Goal: Task Accomplishment & Management: Manage account settings

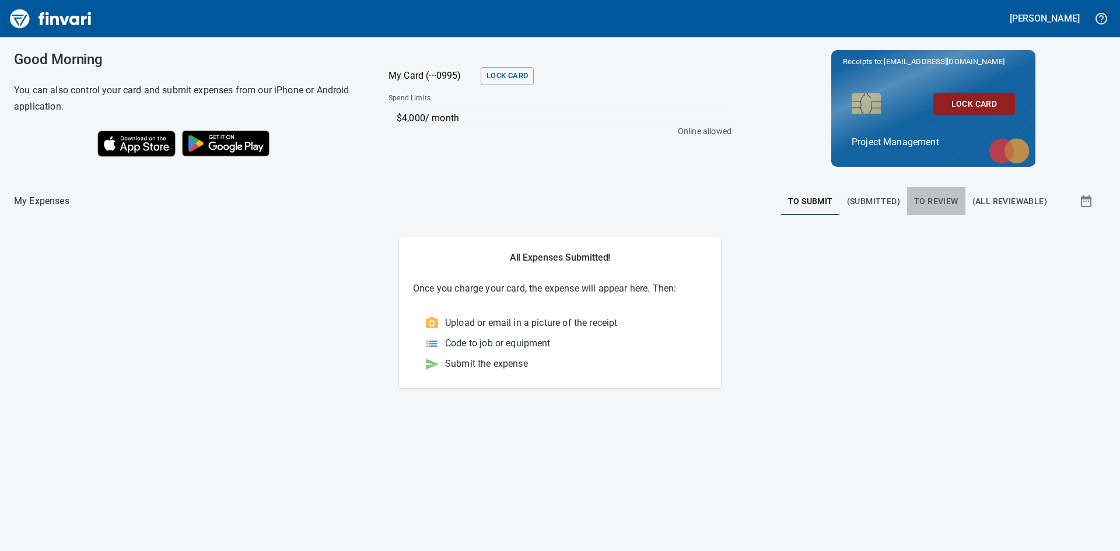
click at [941, 202] on span "To Review" at bounding box center [936, 201] width 44 height 15
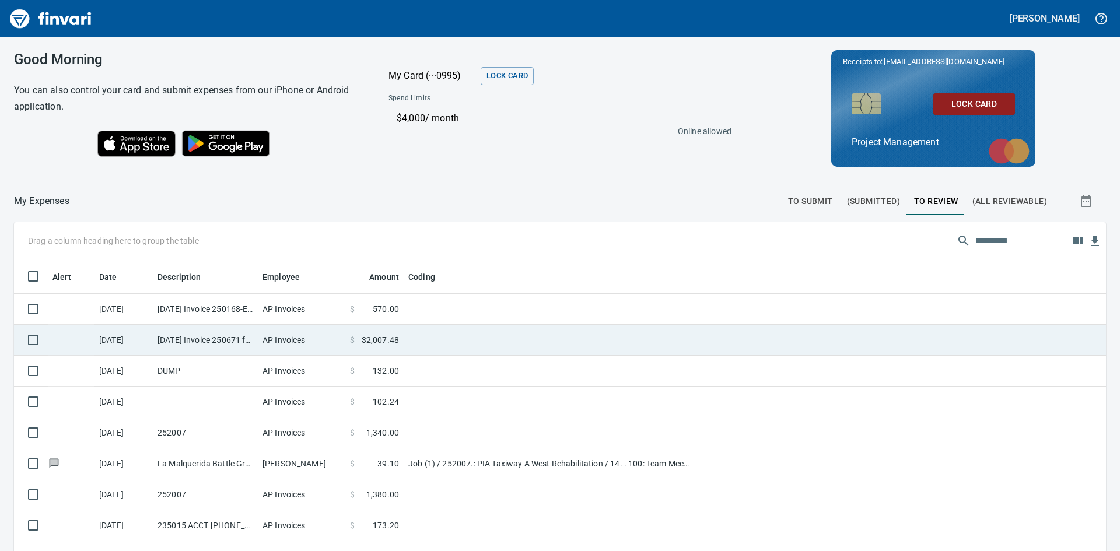
scroll to position [414, 1066]
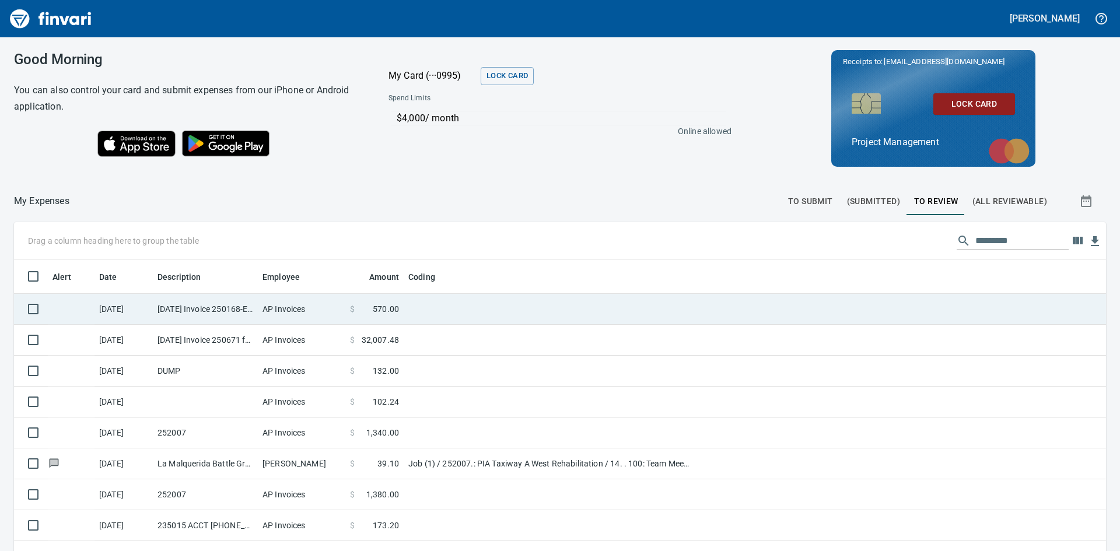
click at [434, 305] on td at bounding box center [550, 309] width 292 height 31
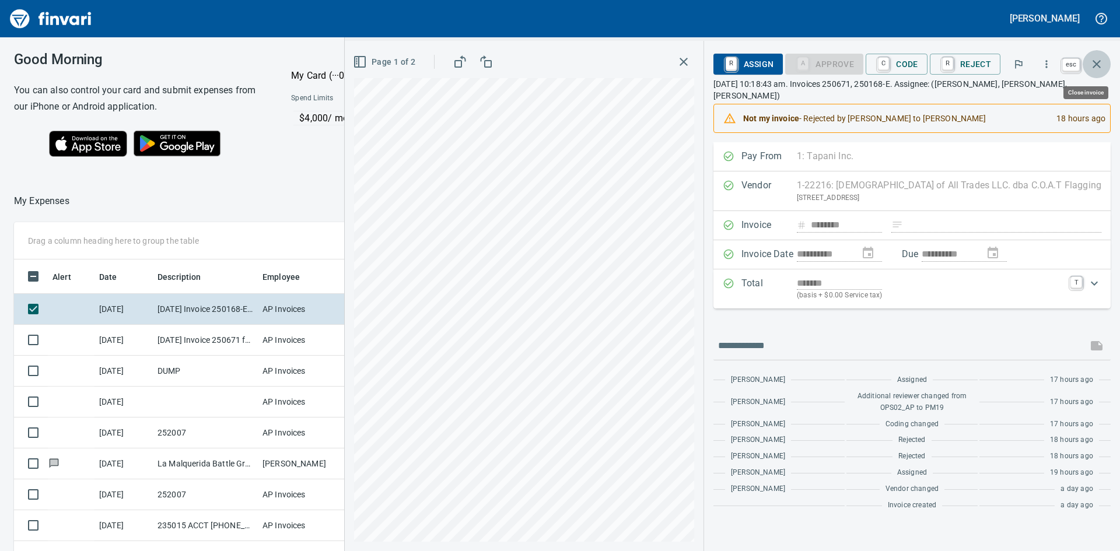
scroll to position [414, 774]
click at [1098, 68] on icon "button" at bounding box center [1096, 64] width 14 height 14
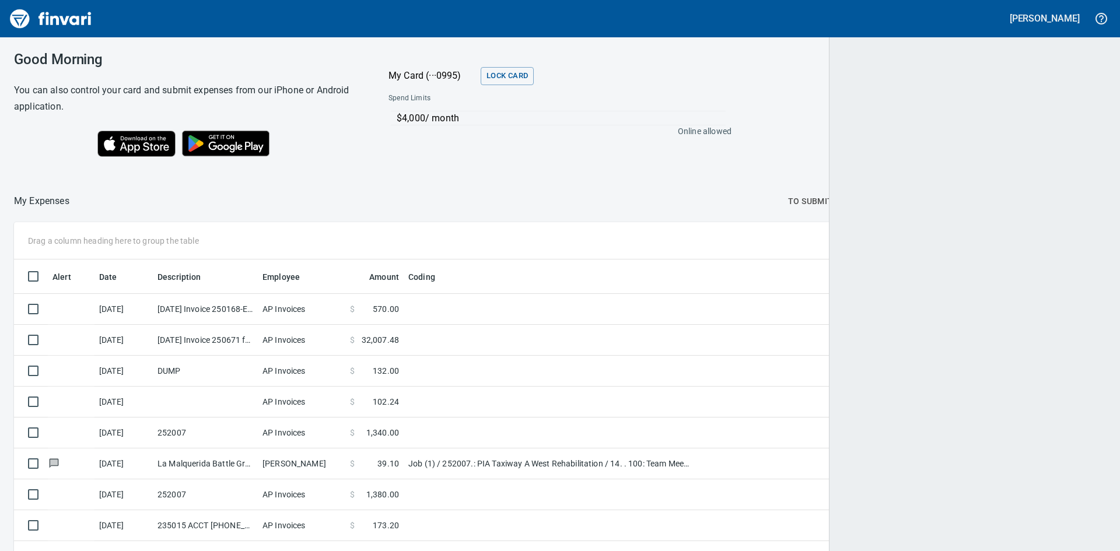
scroll to position [414, 1064]
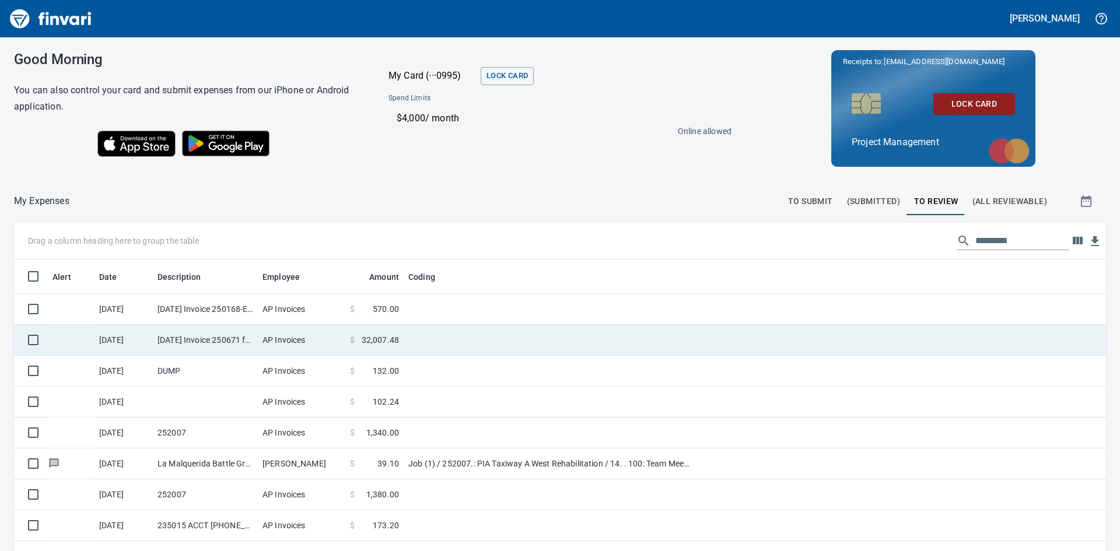
click at [204, 344] on td "[DATE] Invoice 250671 from [DEMOGRAPHIC_DATA] of All Trades LLC. dba C.O.A.T Fl…" at bounding box center [205, 340] width 105 height 31
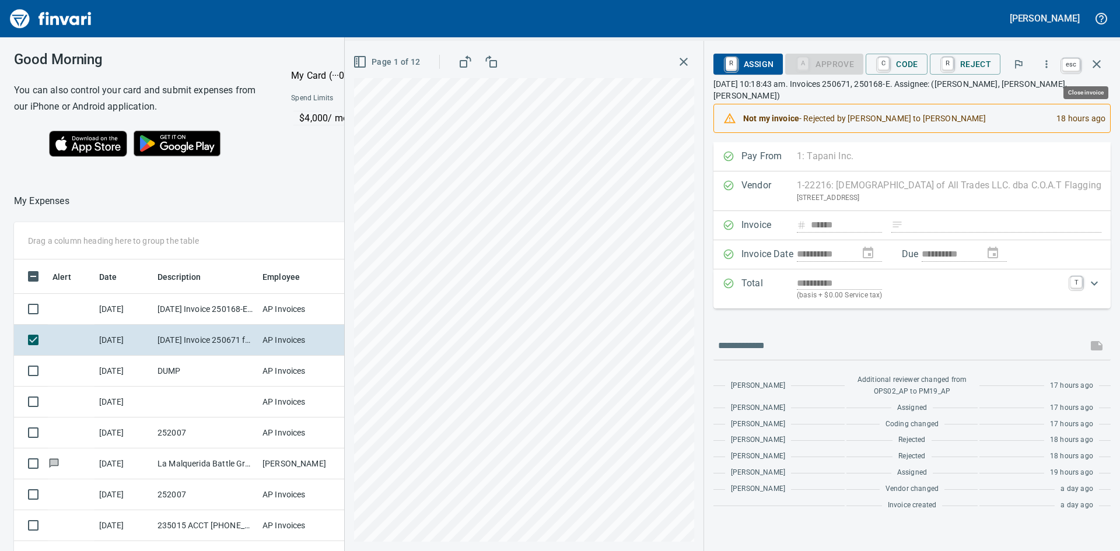
scroll to position [414, 774]
click at [1091, 65] on icon "button" at bounding box center [1096, 64] width 14 height 14
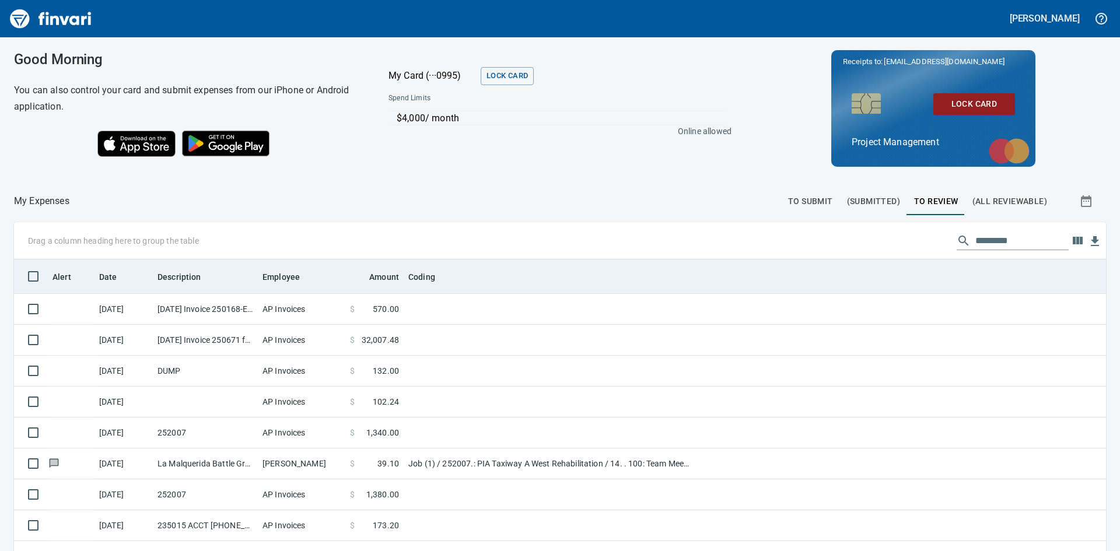
scroll to position [414, 1066]
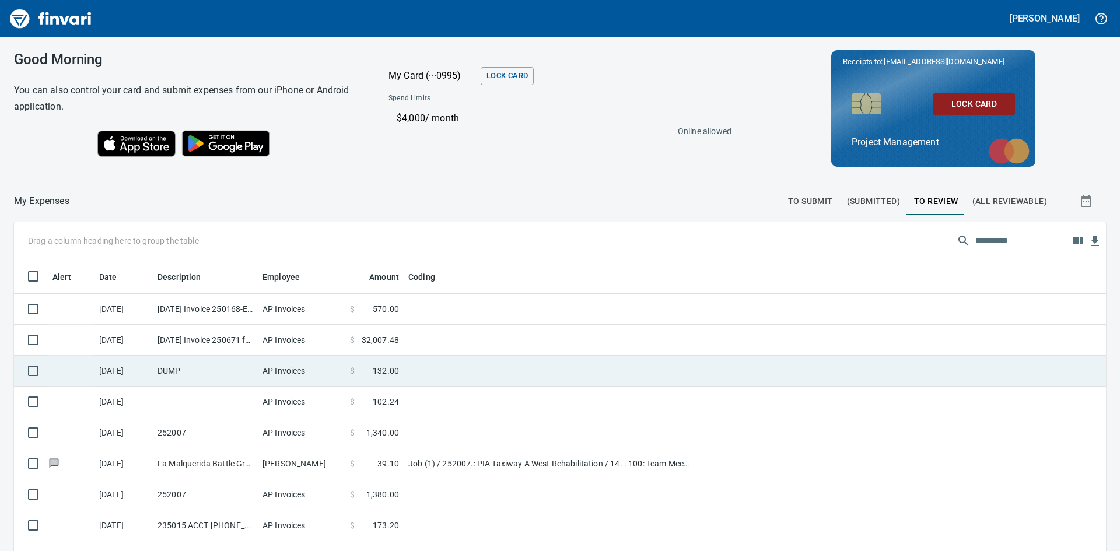
click at [177, 372] on td "DUMP" at bounding box center [205, 371] width 105 height 31
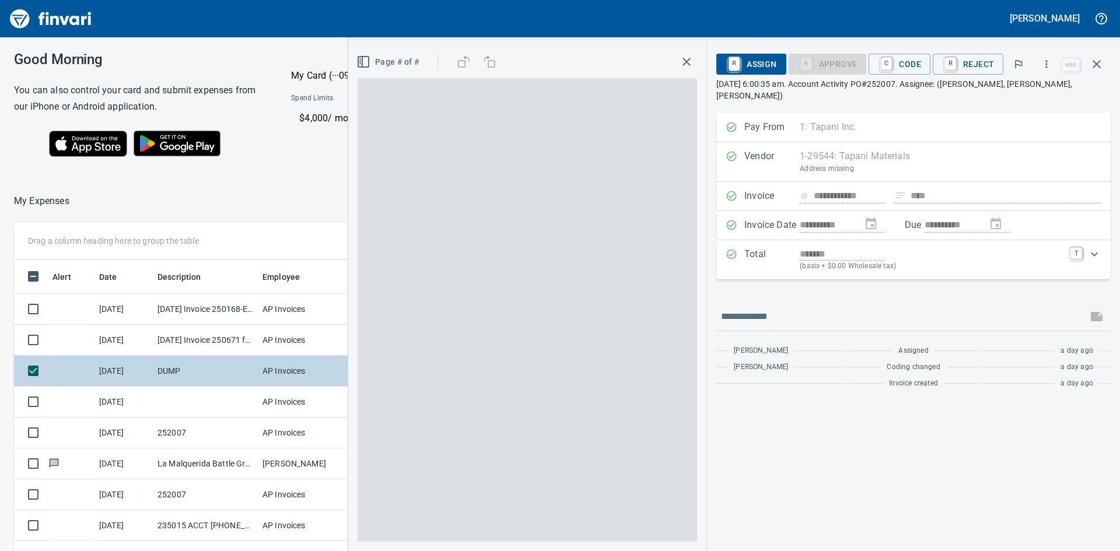
scroll to position [414, 774]
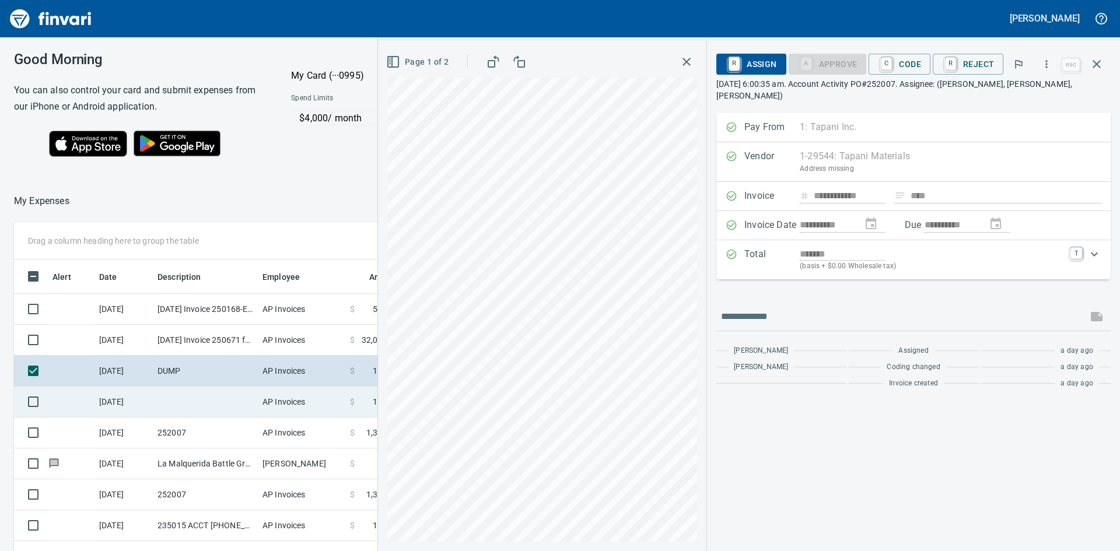
click at [173, 398] on td at bounding box center [205, 402] width 105 height 31
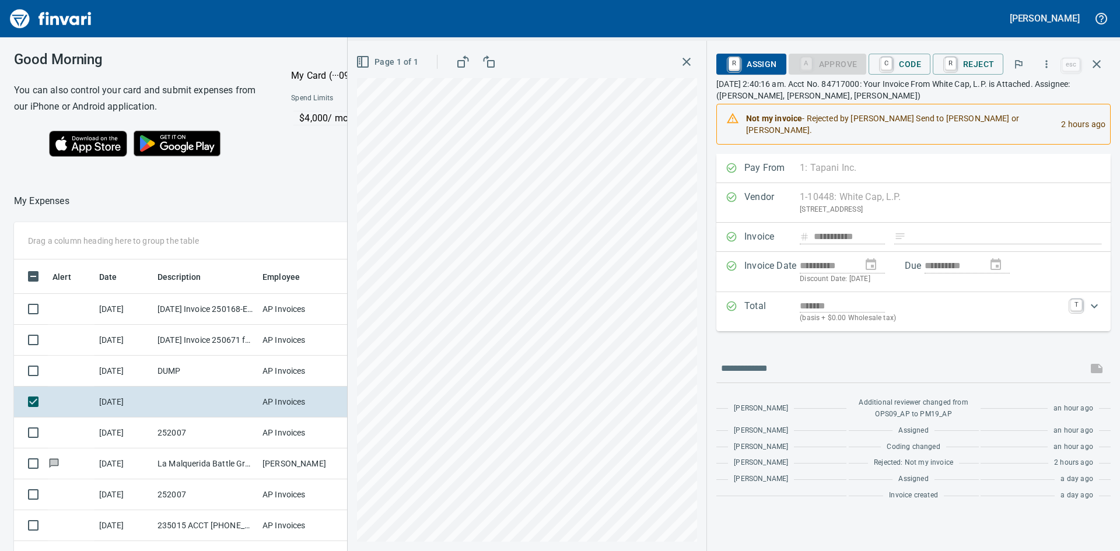
click at [690, 60] on icon "button" at bounding box center [686, 62] width 8 height 8
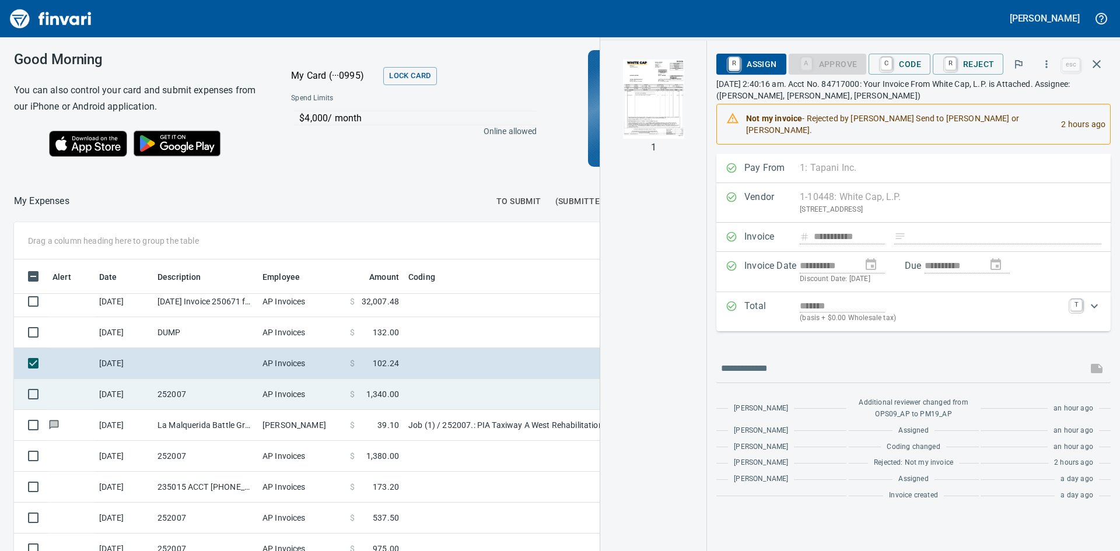
scroll to position [58, 0]
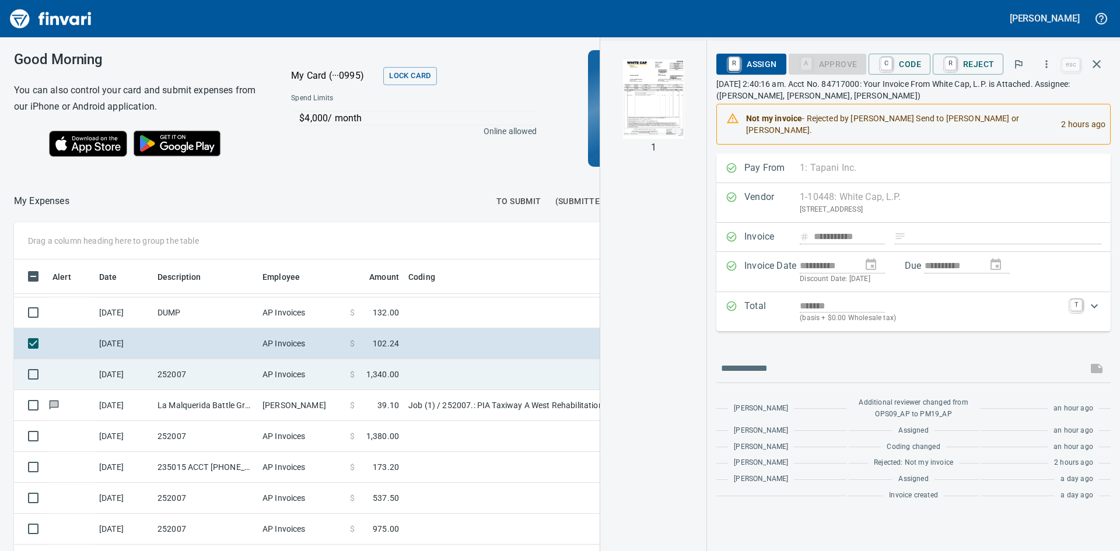
click at [196, 382] on td "252007" at bounding box center [205, 374] width 105 height 31
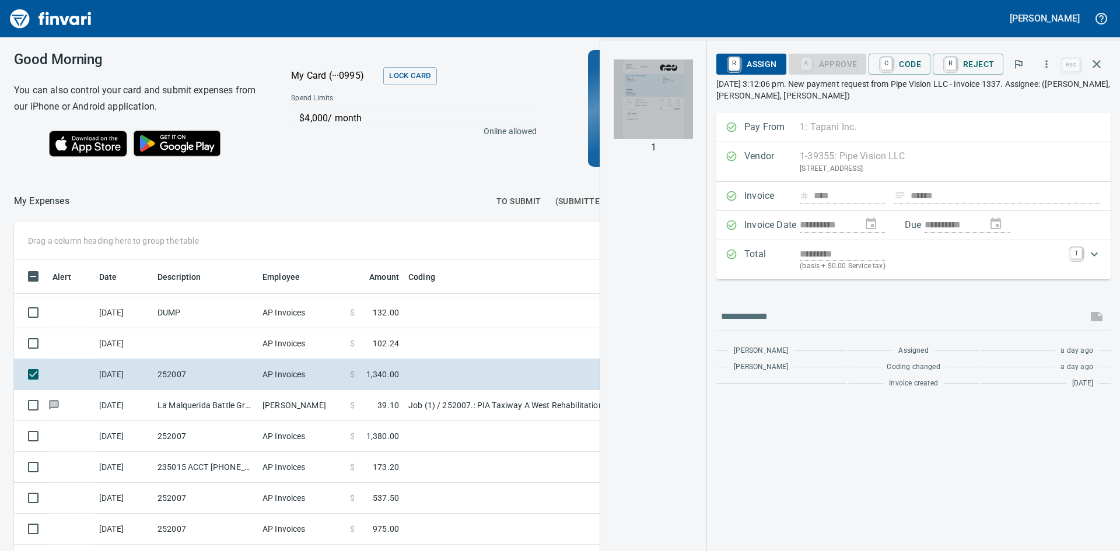
click at [648, 85] on img "button" at bounding box center [653, 98] width 79 height 79
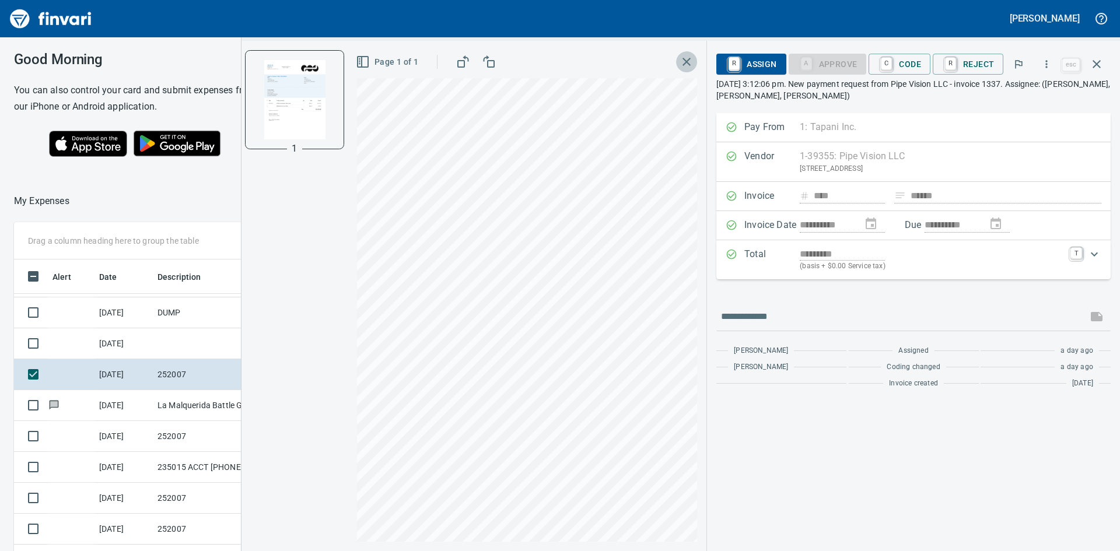
click at [686, 61] on icon "button" at bounding box center [686, 62] width 14 height 14
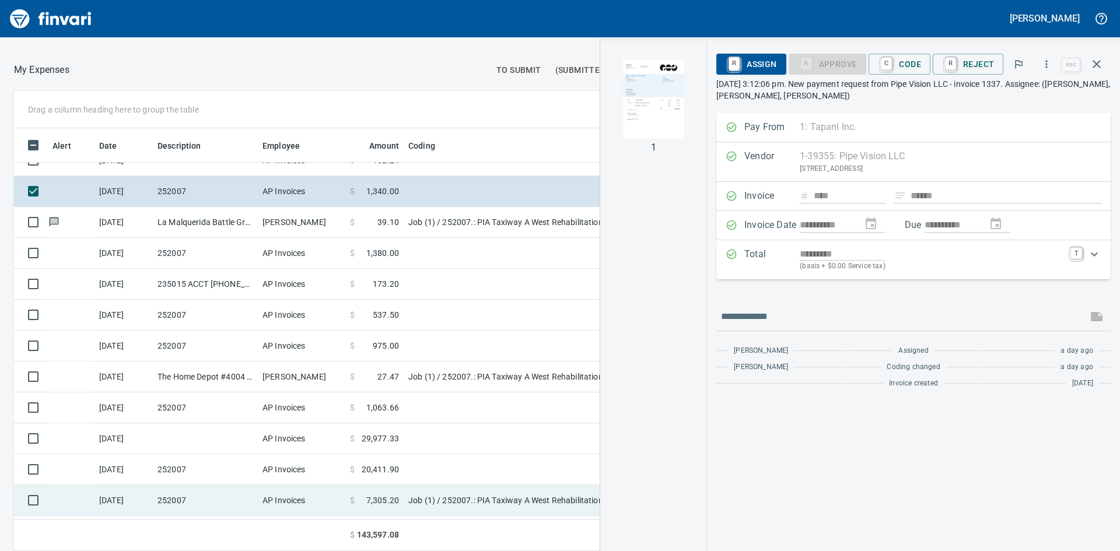
scroll to position [52, 0]
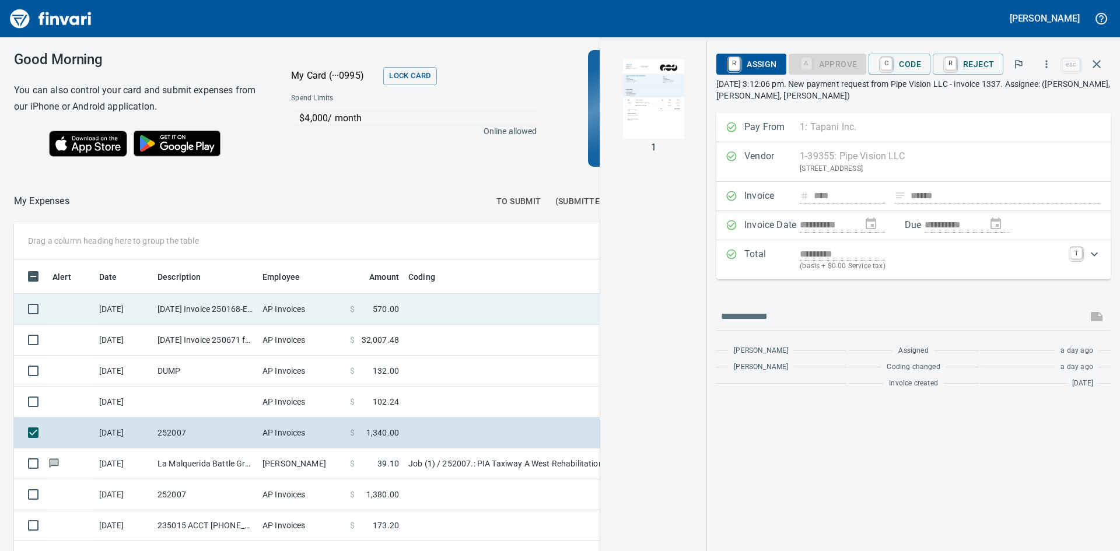
click at [171, 307] on td "[DATE] Invoice 250168-E from [DEMOGRAPHIC_DATA] of All Trades LLC. dba C.O.A.T …" at bounding box center [205, 309] width 105 height 31
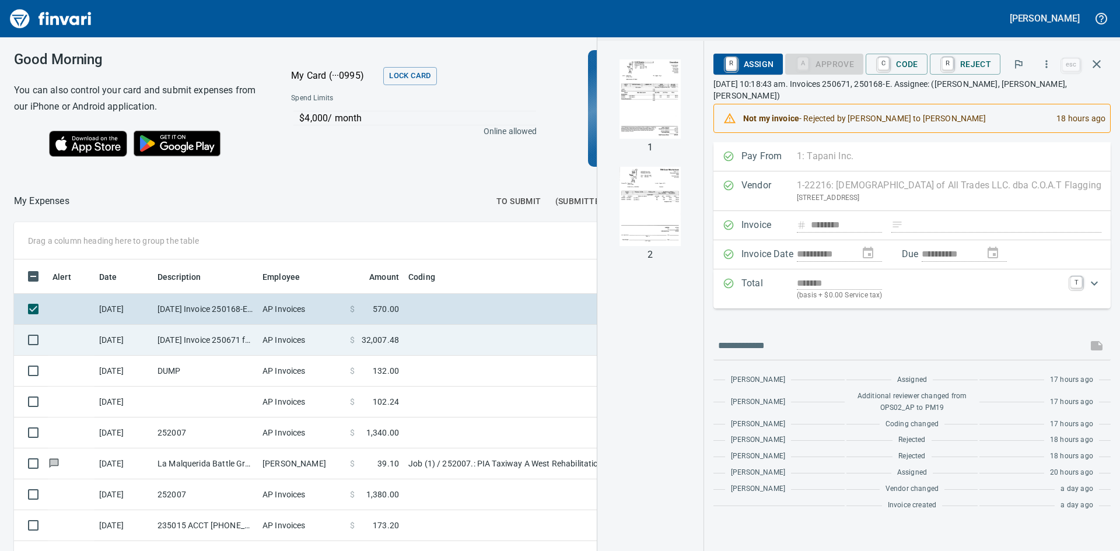
click at [177, 336] on td "[DATE] Invoice 250671 from [DEMOGRAPHIC_DATA] of All Trades LLC. dba C.O.A.T Fl…" at bounding box center [205, 340] width 105 height 31
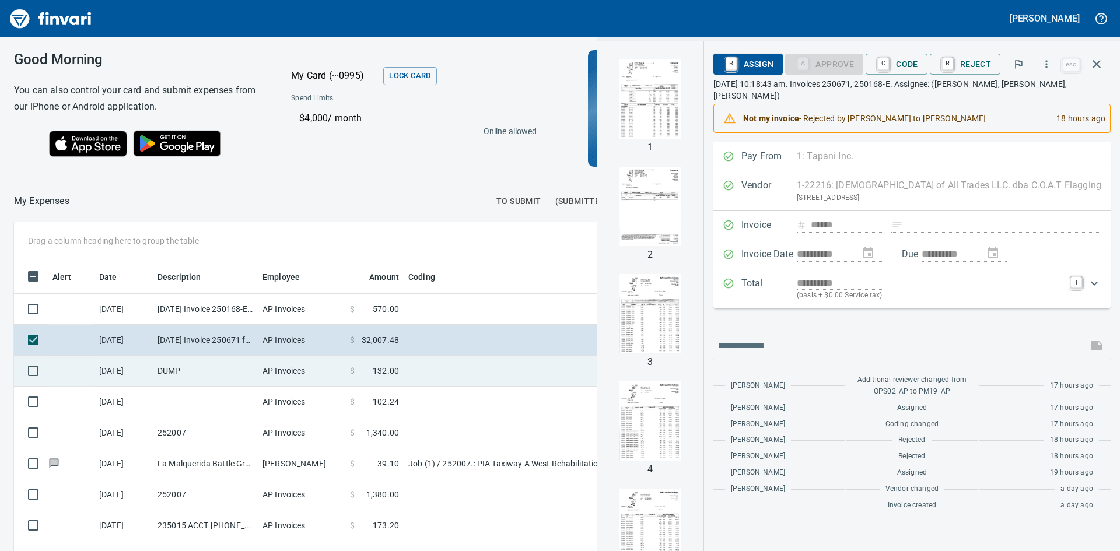
click at [187, 369] on td "DUMP" at bounding box center [205, 371] width 105 height 31
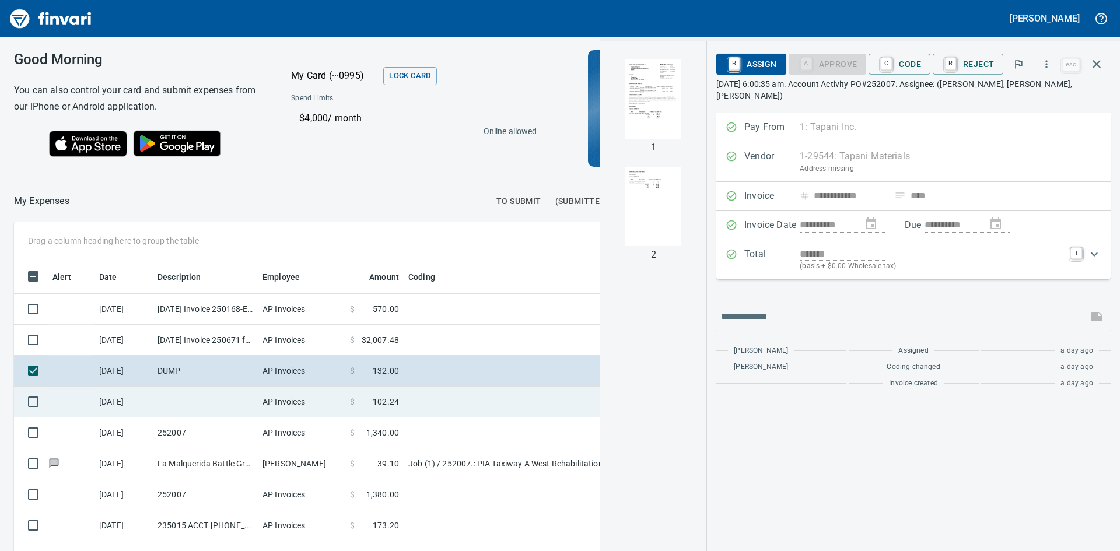
click at [186, 401] on td at bounding box center [205, 402] width 105 height 31
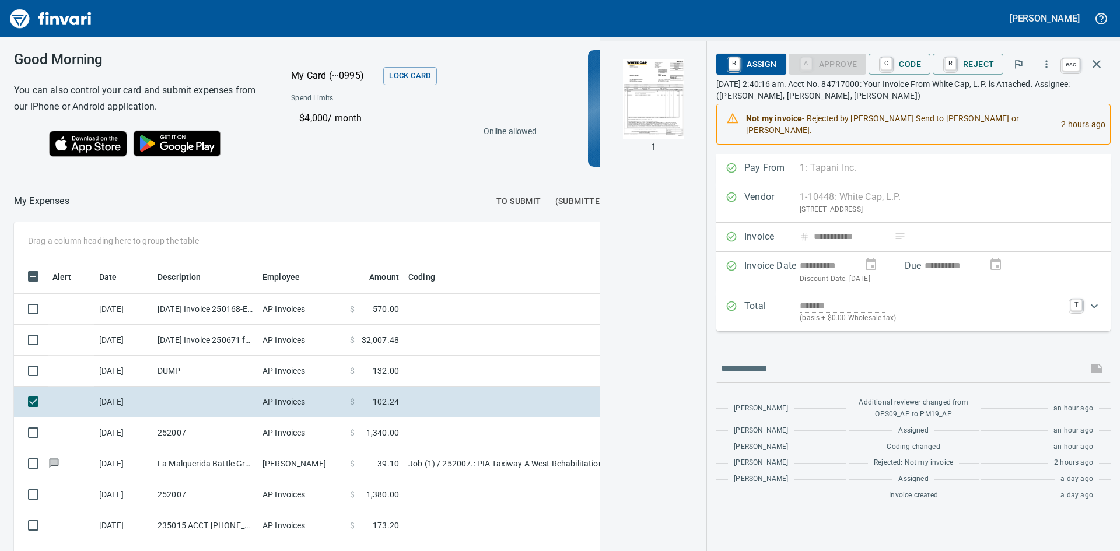
scroll to position [414, 774]
click at [1099, 64] on icon "button" at bounding box center [1096, 64] width 14 height 14
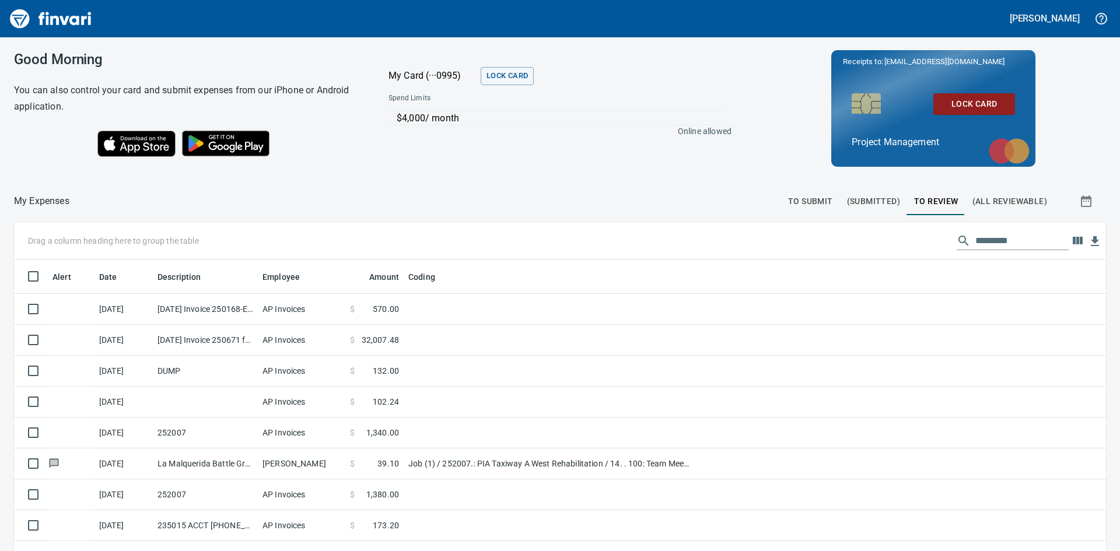
scroll to position [414, 1064]
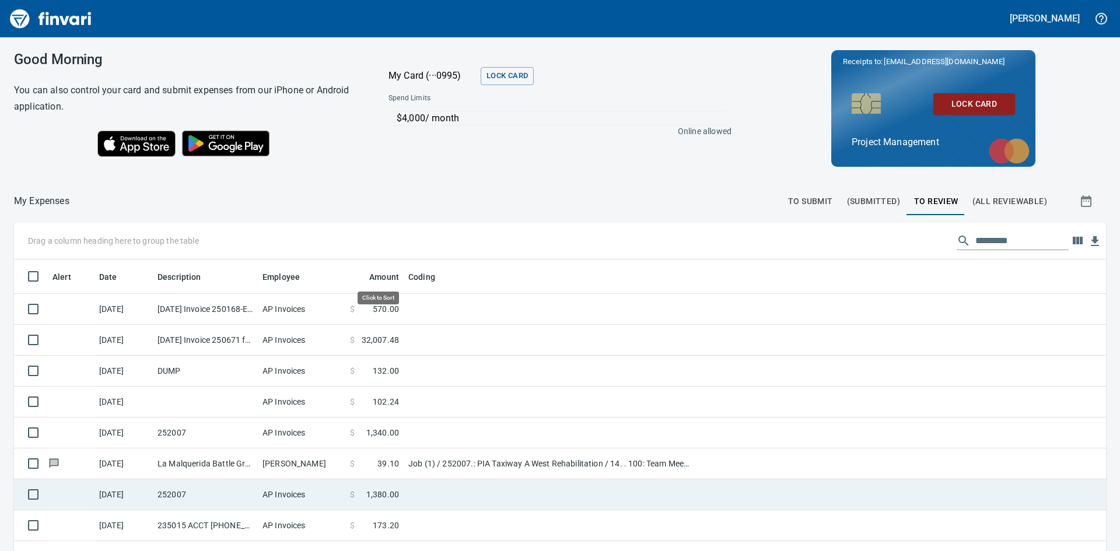
scroll to position [414, 1066]
